Goal: Task Accomplishment & Management: Manage account settings

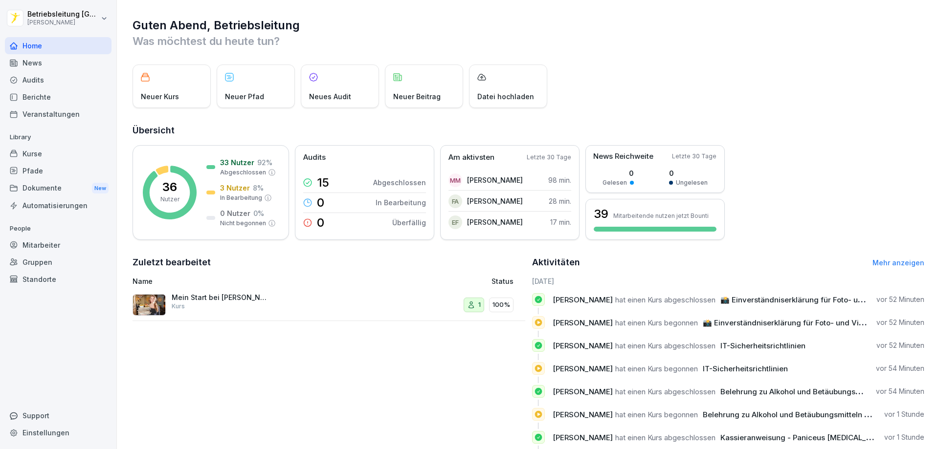
click at [56, 179] on div "Dokumente New" at bounding box center [58, 188] width 107 height 18
click at [56, 176] on div "Pfade" at bounding box center [58, 170] width 107 height 17
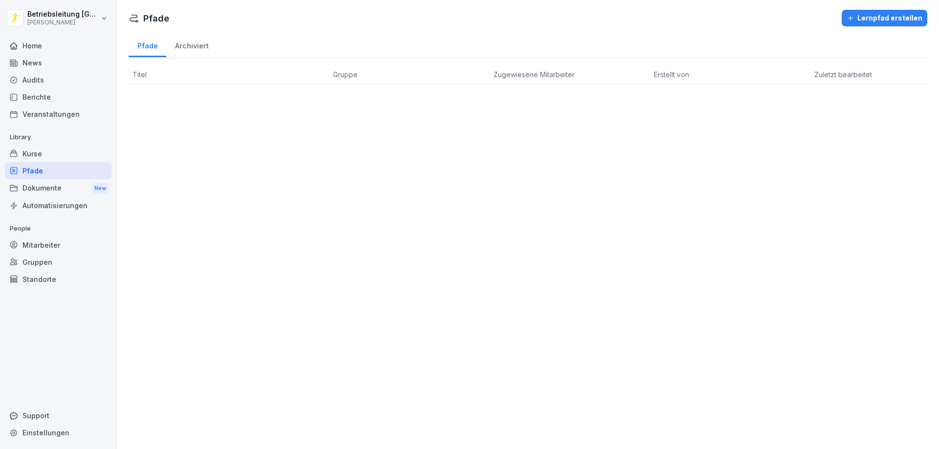
click at [43, 191] on div "Dokumente New" at bounding box center [58, 188] width 107 height 18
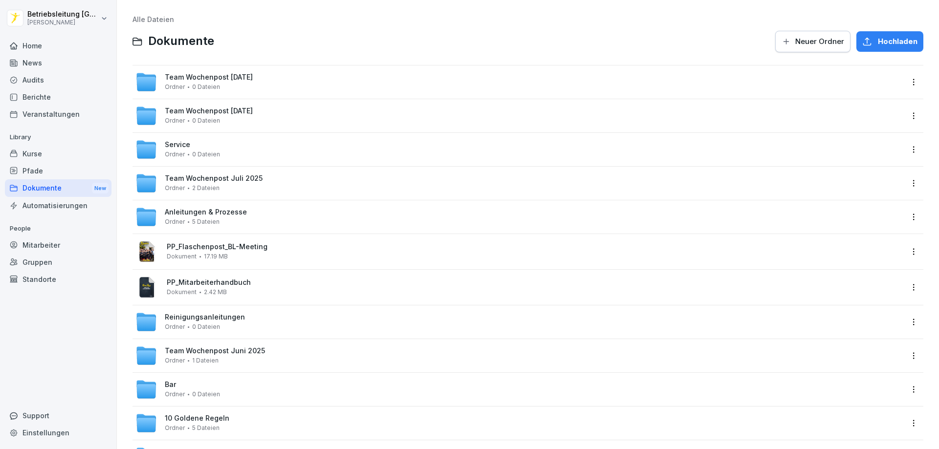
click at [47, 190] on div "Dokumente New" at bounding box center [58, 188] width 107 height 18
click at [43, 167] on div "Pfade" at bounding box center [58, 170] width 107 height 17
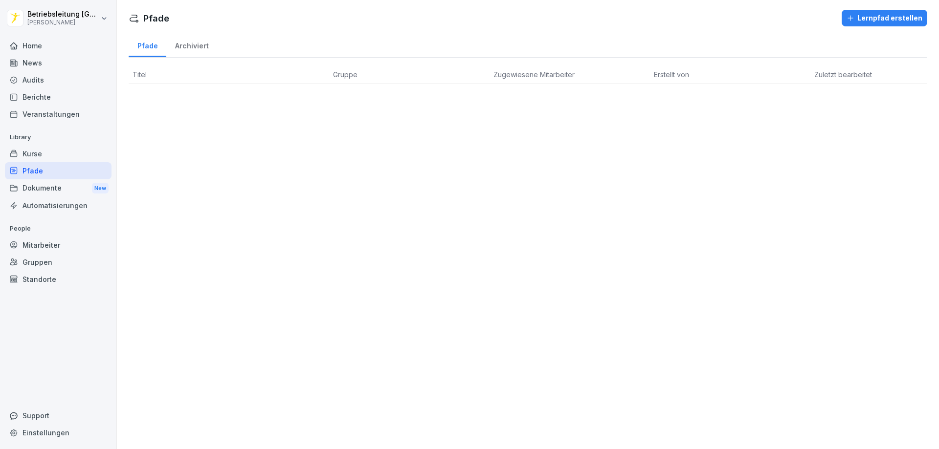
click at [59, 152] on div "Kurse" at bounding box center [58, 153] width 107 height 17
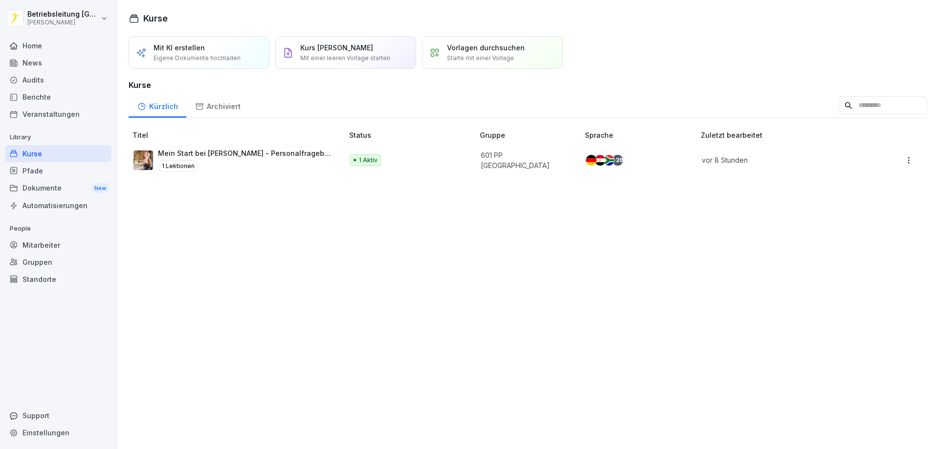
click at [44, 52] on div "Home" at bounding box center [58, 45] width 107 height 17
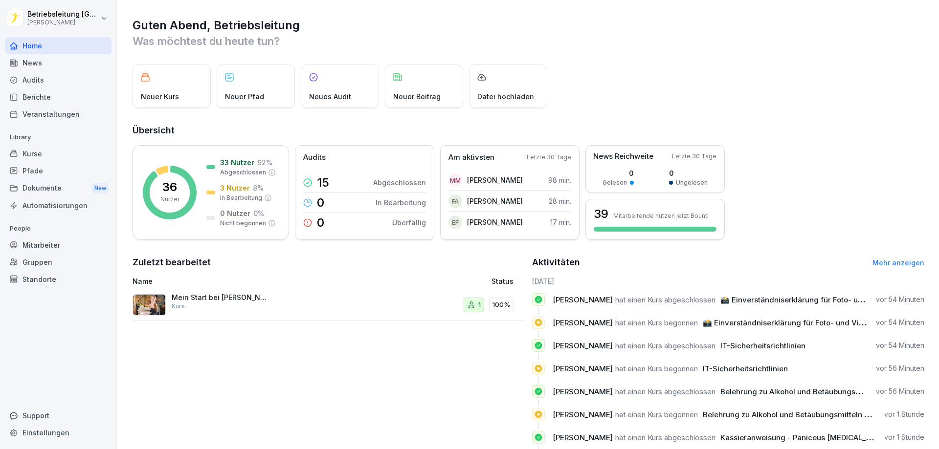
click at [448, 300] on div "1 100%" at bounding box center [451, 304] width 123 height 23
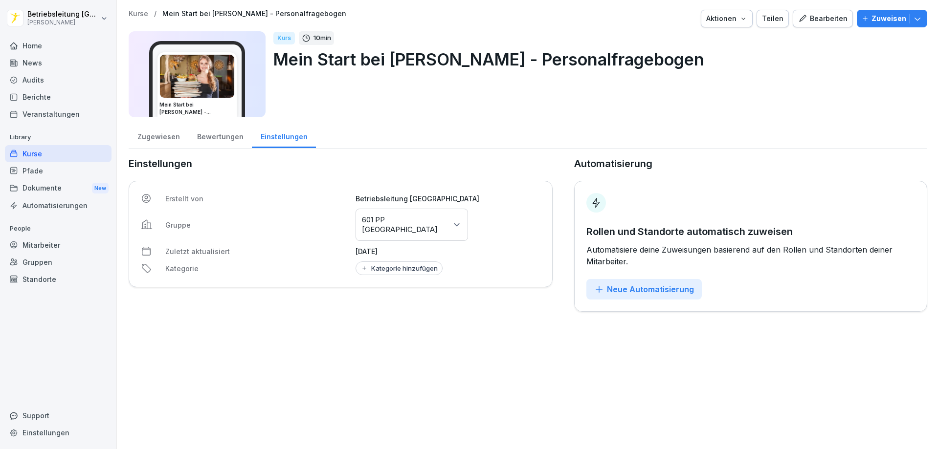
click at [58, 177] on div "Pfade" at bounding box center [58, 170] width 107 height 17
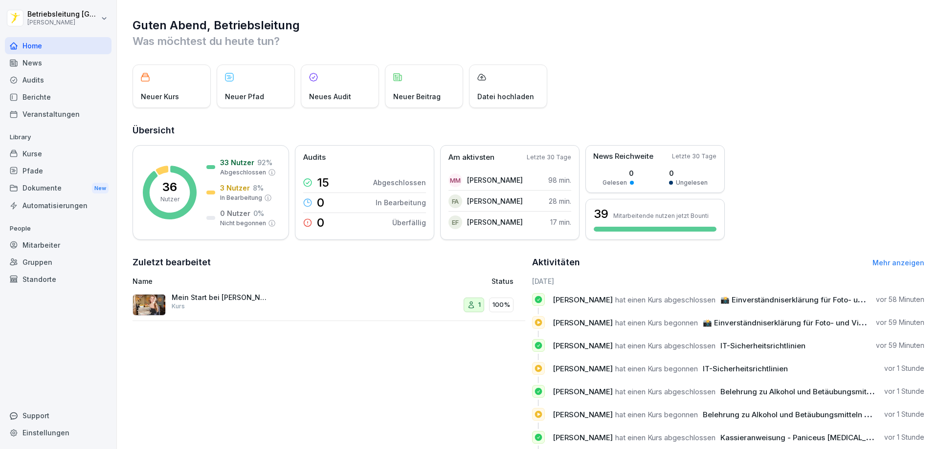
click at [62, 175] on div "Pfade" at bounding box center [58, 170] width 107 height 17
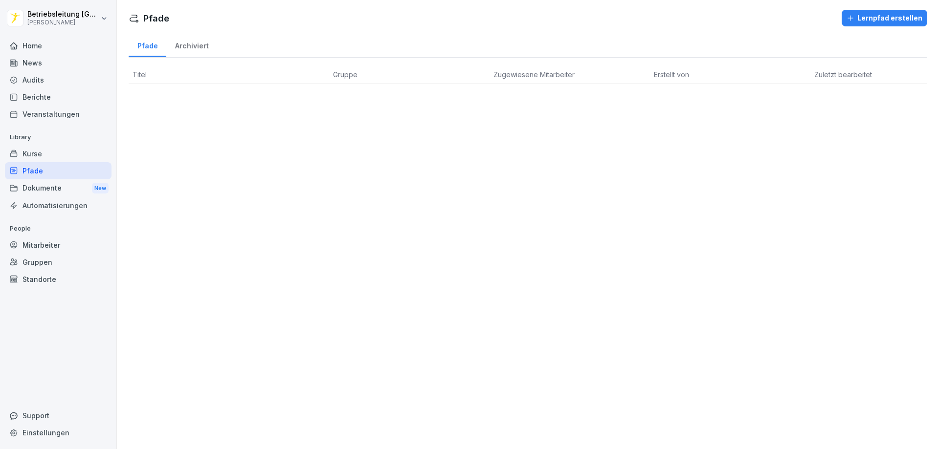
click at [185, 44] on div "Archiviert" at bounding box center [191, 44] width 51 height 25
click at [145, 48] on div "Pfade" at bounding box center [148, 44] width 38 height 25
click at [889, 21] on div "Lernpfad erstellen" at bounding box center [884, 18] width 76 height 11
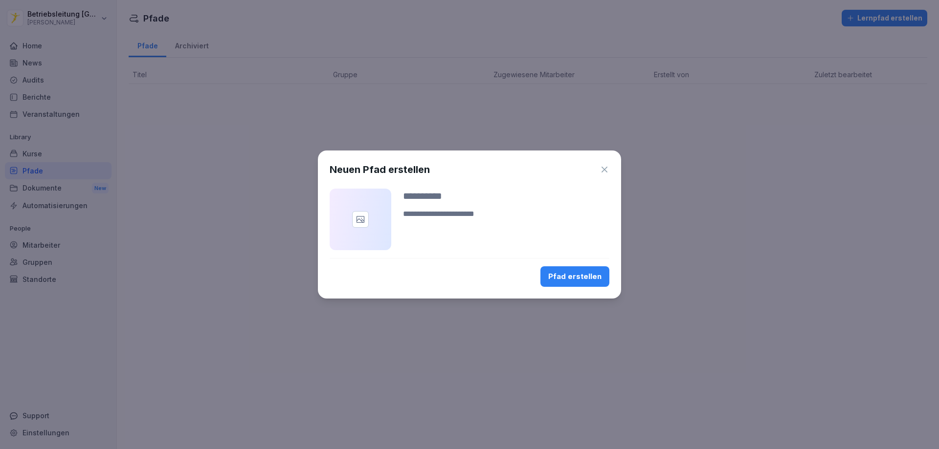
click at [601, 169] on icon "button" at bounding box center [604, 170] width 10 height 10
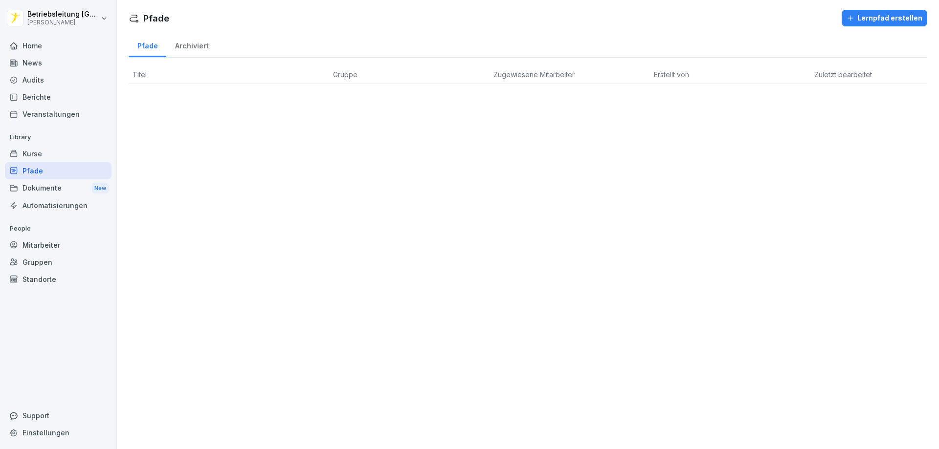
click at [158, 74] on th "Titel" at bounding box center [229, 75] width 200 height 19
click at [449, 70] on th "Gruppe" at bounding box center [409, 75] width 160 height 19
click at [567, 68] on th "Zugewiesene Mitarbeiter" at bounding box center [569, 75] width 160 height 19
click at [691, 74] on th "Erstellt von" at bounding box center [730, 75] width 160 height 19
click at [836, 73] on span "Zuletzt bearbeitet" at bounding box center [843, 74] width 58 height 8
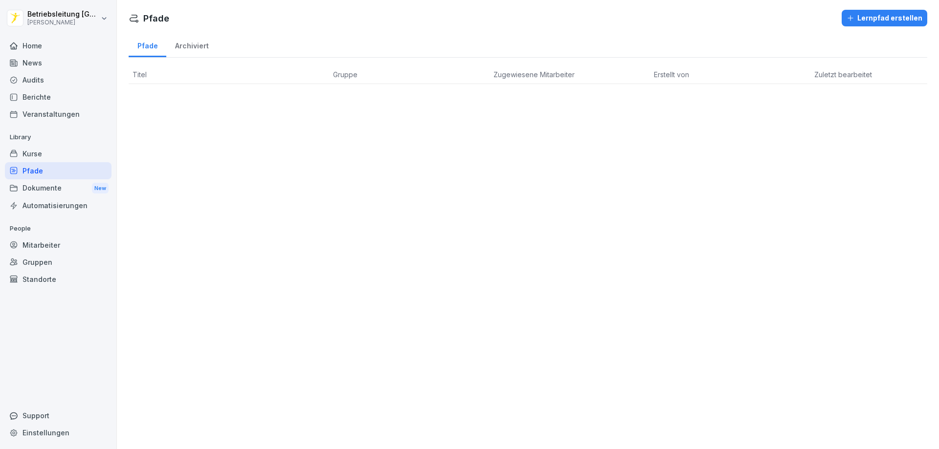
click at [522, 69] on th "Zugewiesene Mitarbeiter" at bounding box center [569, 75] width 160 height 19
click at [507, 79] on th "Zugewiesene Mitarbeiter" at bounding box center [569, 75] width 160 height 19
drag, startPoint x: 64, startPoint y: 230, endPoint x: 64, endPoint y: 238, distance: 7.3
click at [64, 231] on p "People" at bounding box center [58, 229] width 107 height 16
click at [65, 239] on div "Mitarbeiter" at bounding box center [58, 245] width 107 height 17
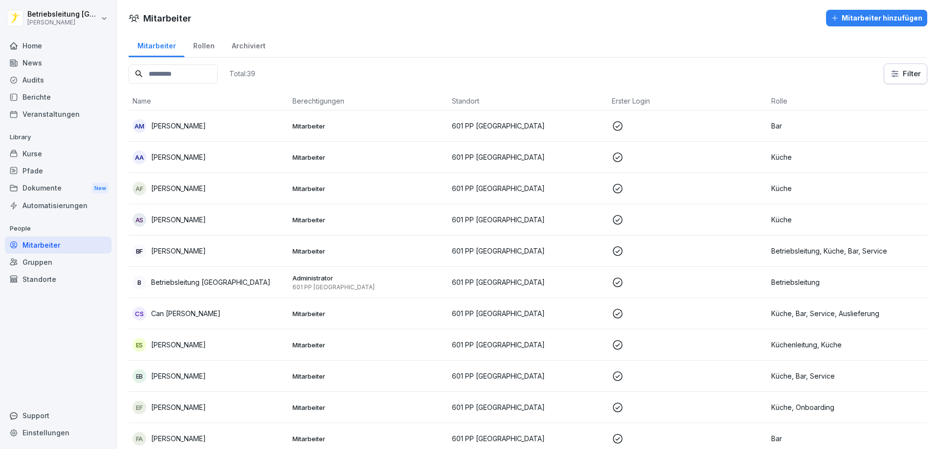
click at [176, 74] on input at bounding box center [173, 74] width 89 height 19
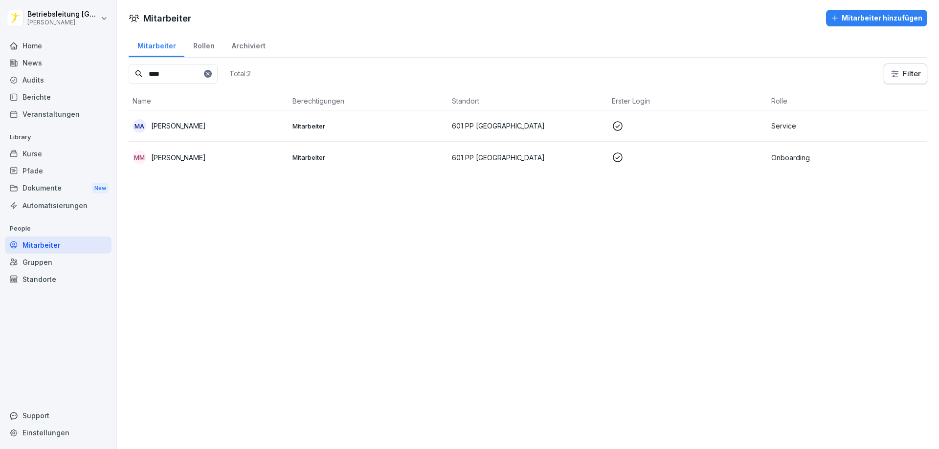
type input "****"
click at [169, 160] on p "[PERSON_NAME]" at bounding box center [178, 158] width 55 height 10
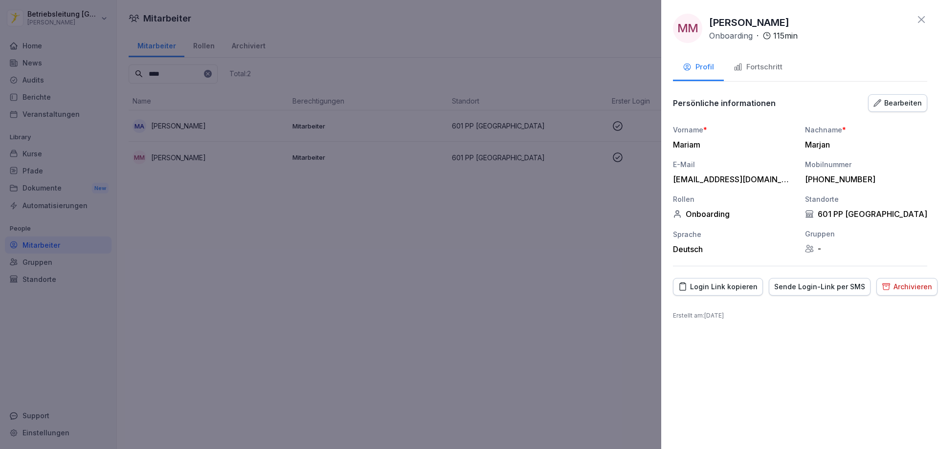
click at [890, 109] on button "Bearbeiten" at bounding box center [897, 103] width 59 height 18
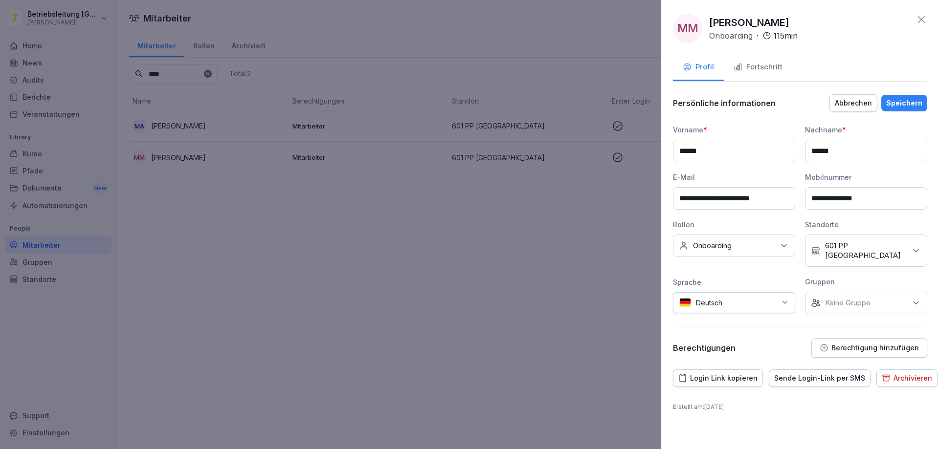
click at [766, 69] on div "Fortschritt" at bounding box center [757, 67] width 49 height 11
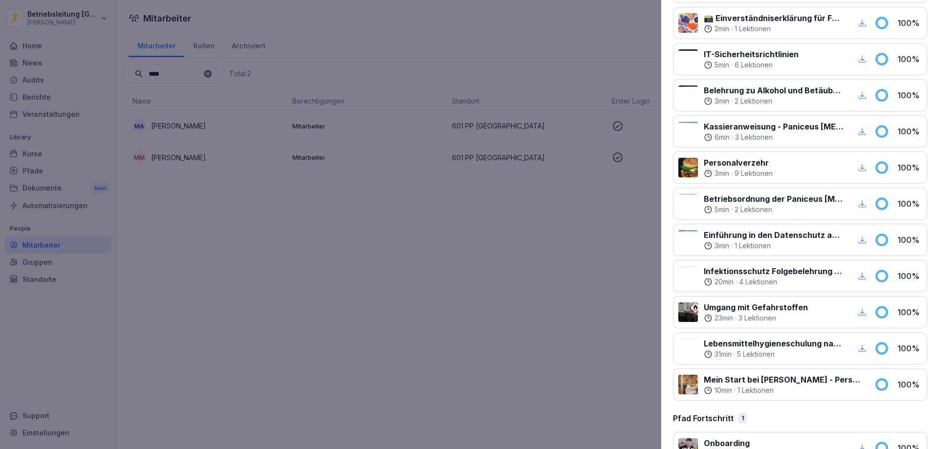
scroll to position [225, 0]
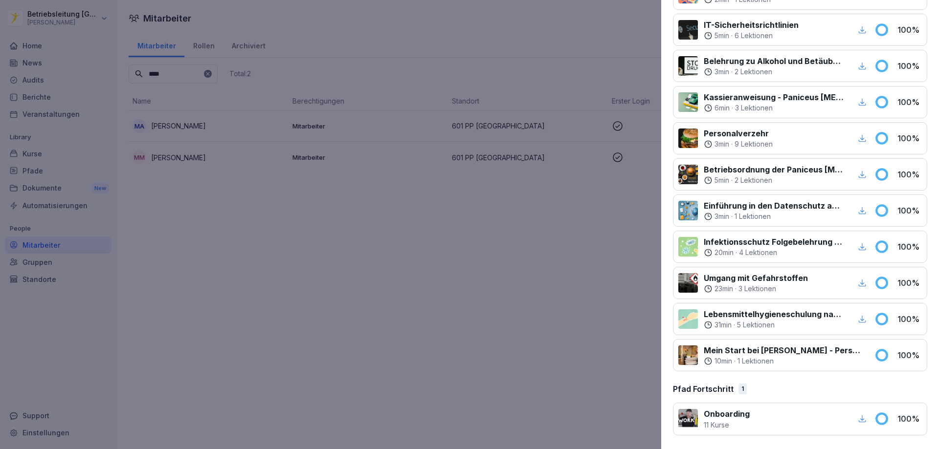
click at [858, 421] on icon "button" at bounding box center [862, 419] width 9 height 9
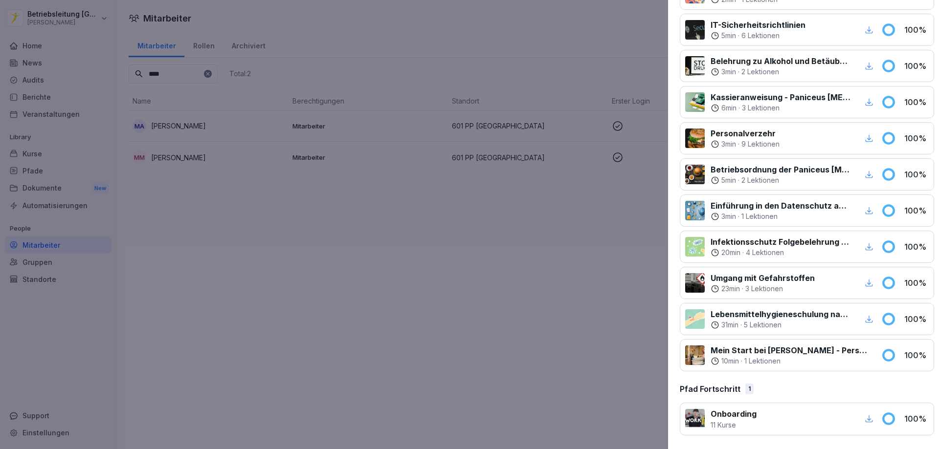
click at [338, 268] on div at bounding box center [469, 224] width 939 height 449
